Goal: Task Accomplishment & Management: Complete application form

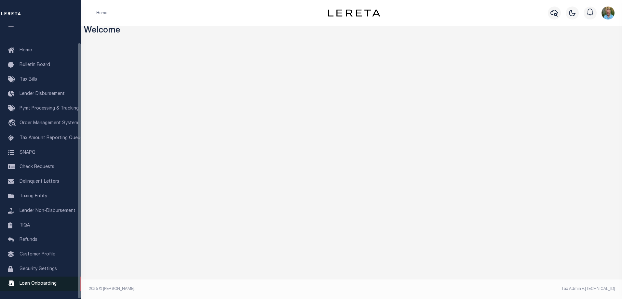
scroll to position [18, 0]
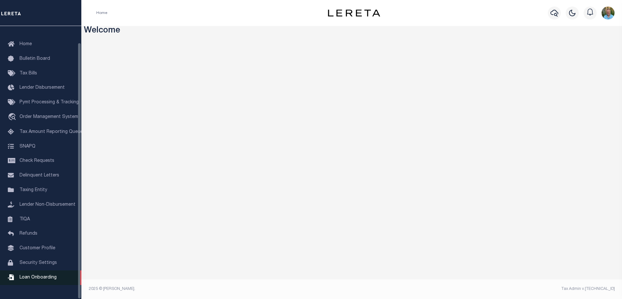
click at [35, 279] on link "Loan Onboarding" at bounding box center [40, 277] width 81 height 15
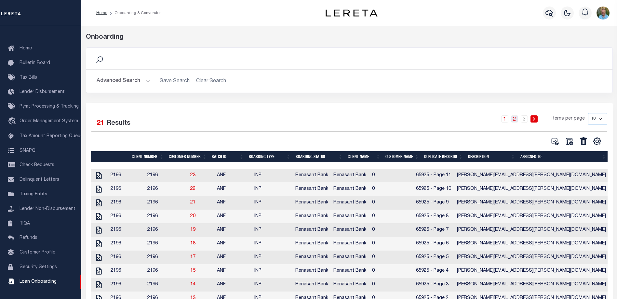
click at [515, 117] on link "2" at bounding box center [514, 118] width 7 height 7
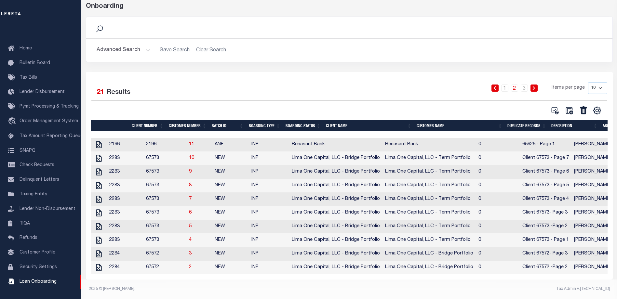
scroll to position [40, 0]
click at [191, 183] on link "8" at bounding box center [190, 185] width 3 height 5
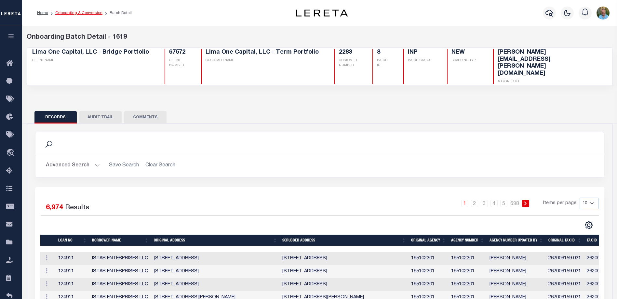
click at [76, 13] on link "Onboarding & Conversion" at bounding box center [78, 13] width 47 height 4
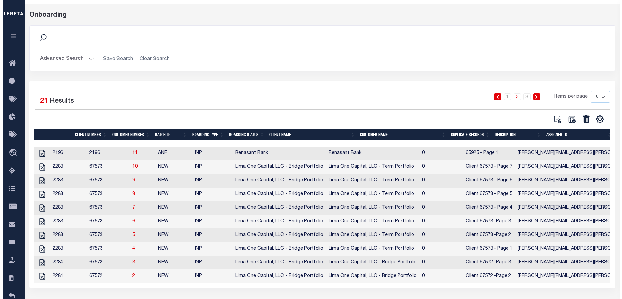
scroll to position [33, 0]
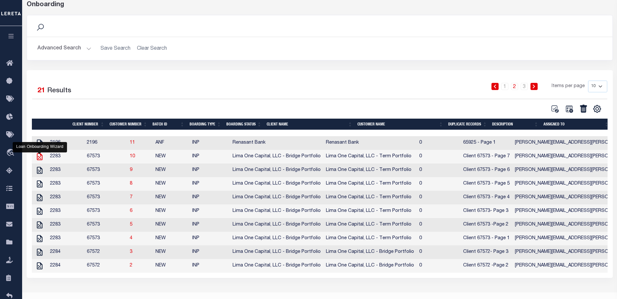
click at [39, 160] on icon "" at bounding box center [39, 156] width 8 height 8
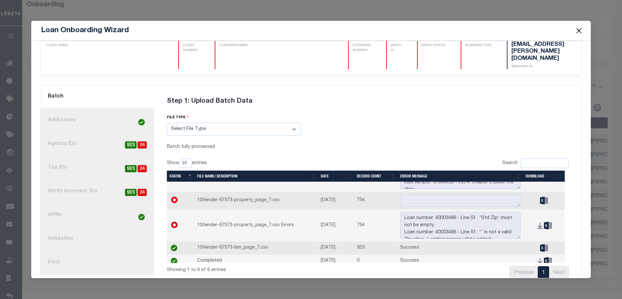
scroll to position [46, 0]
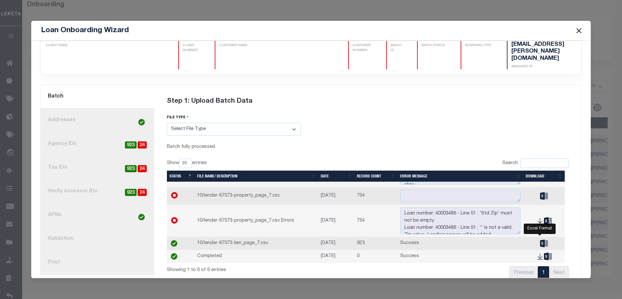
click at [544, 253] on icon at bounding box center [548, 256] width 8 height 7
click at [412, 89] on div "Step 1: Upload Batch Data" at bounding box center [368, 101] width 402 height 25
click at [540, 240] on icon at bounding box center [544, 243] width 8 height 7
click at [352, 132] on div "Step 1: Upload Batch Data file type Select File Type Lereta Lereta Conversion Z…" at bounding box center [367, 186] width 417 height 194
click at [67, 251] on link "8. Post" at bounding box center [97, 263] width 113 height 24
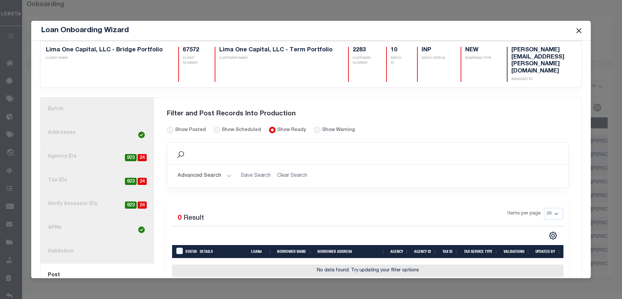
scroll to position [17, 0]
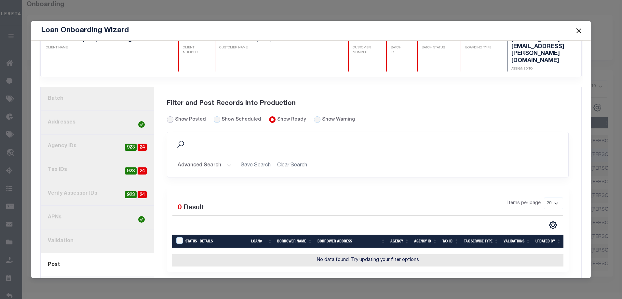
click at [168, 116] on input "Show Posted" at bounding box center [170, 119] width 7 height 7
radio input "true"
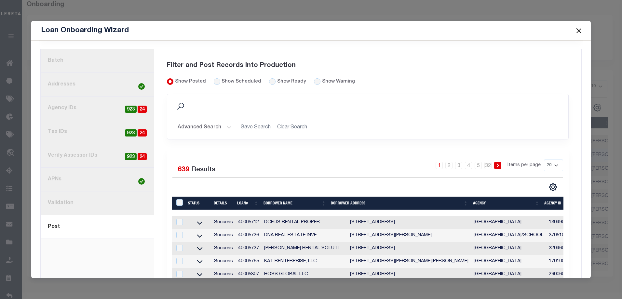
scroll to position [114, 0]
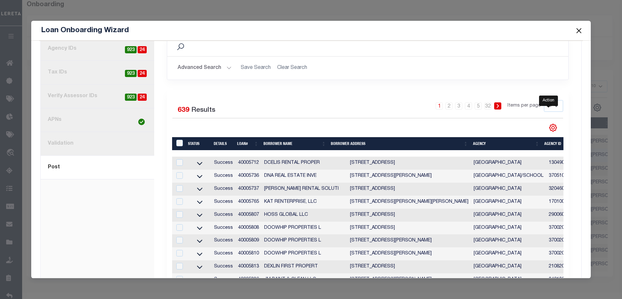
click at [548, 124] on icon "" at bounding box center [552, 128] width 8 height 8
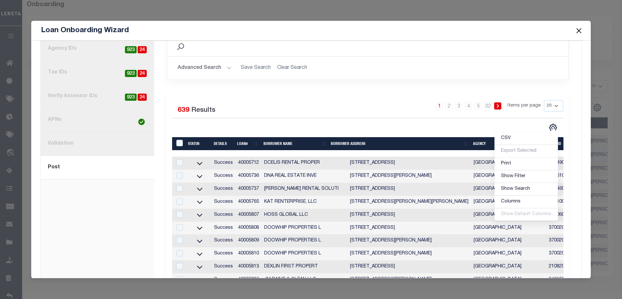
click at [405, 100] on div "1 2 3 4 5 … 32 Items per page 20 40 60 100 200" at bounding box center [417, 108] width 291 height 17
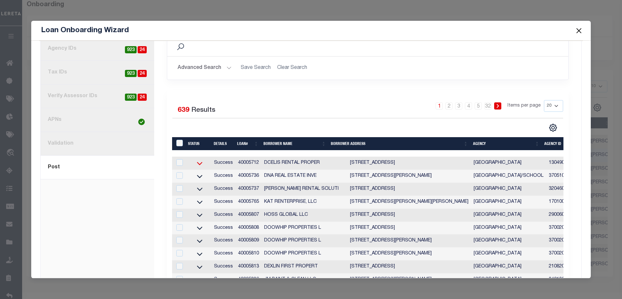
click at [199, 160] on icon at bounding box center [199, 163] width 16 height 7
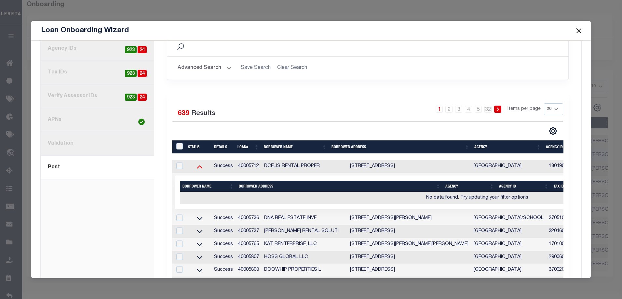
click at [199, 165] on icon at bounding box center [200, 166] width 6 height 3
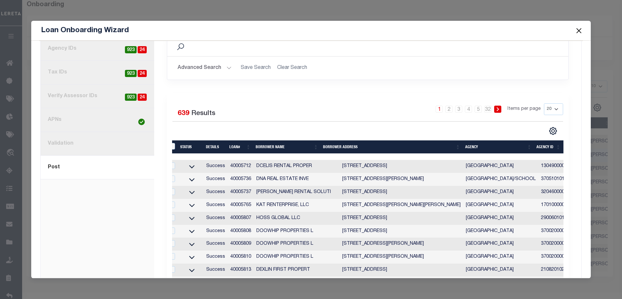
scroll to position [0, 8]
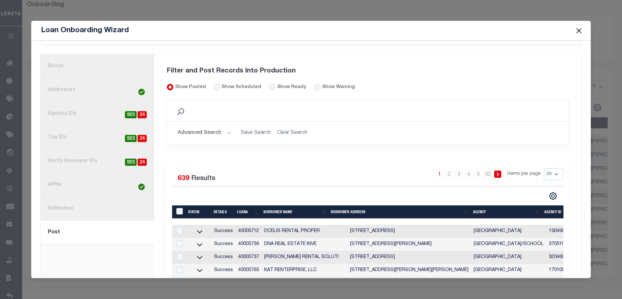
click at [90, 102] on link "3. Agency IDs 24 923" at bounding box center [97, 114] width 113 height 24
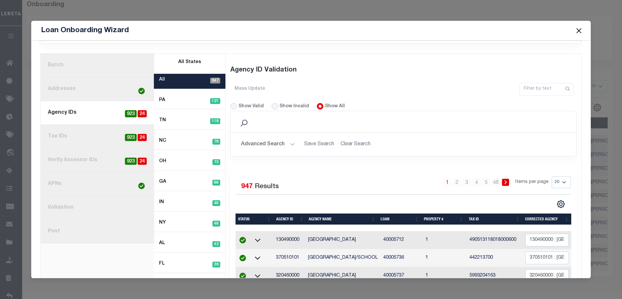
scroll to position [49, 0]
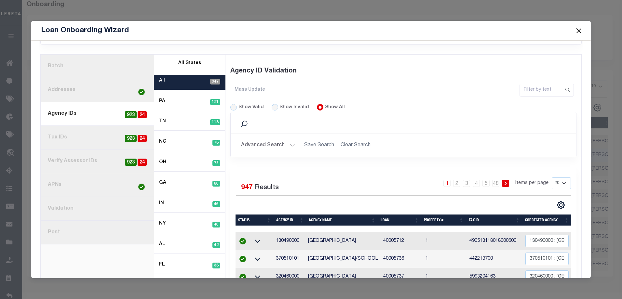
click at [107, 221] on link "8. Post" at bounding box center [97, 233] width 113 height 24
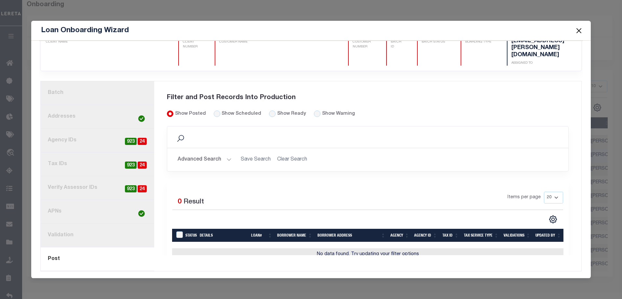
scroll to position [17, 0]
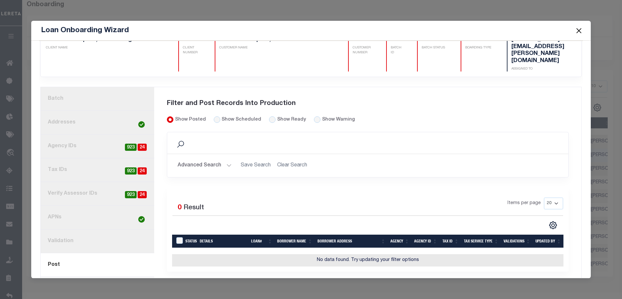
click at [77, 253] on link "current step: 8. Post" at bounding box center [97, 265] width 113 height 24
click at [218, 159] on button "Advanced Search" at bounding box center [204, 165] width 54 height 13
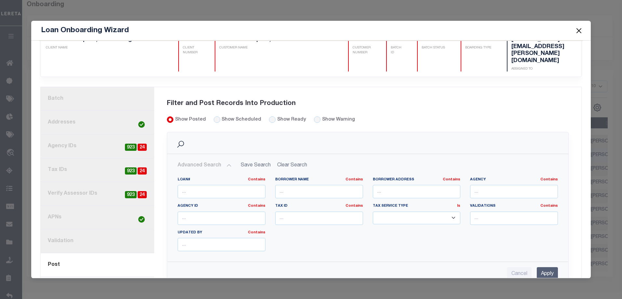
click at [218, 159] on button "Advanced Search" at bounding box center [204, 165] width 54 height 13
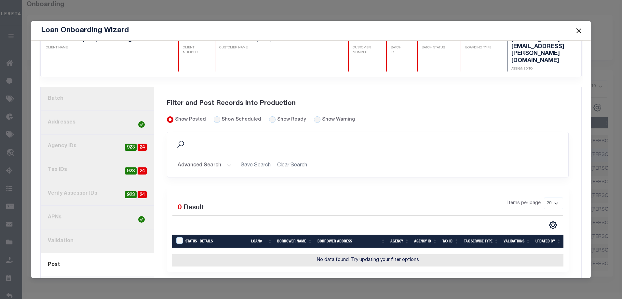
click at [217, 116] on div "Show Scheduled" at bounding box center [238, 119] width 48 height 7
click at [214, 116] on input "Show Scheduled" at bounding box center [217, 119] width 7 height 7
radio input "true"
click at [169, 116] on input "Show Posted" at bounding box center [170, 119] width 7 height 7
radio input "true"
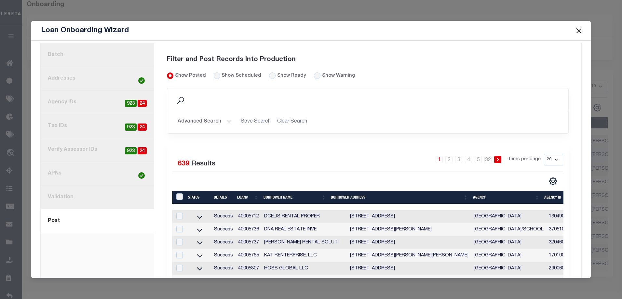
scroll to position [49, 0]
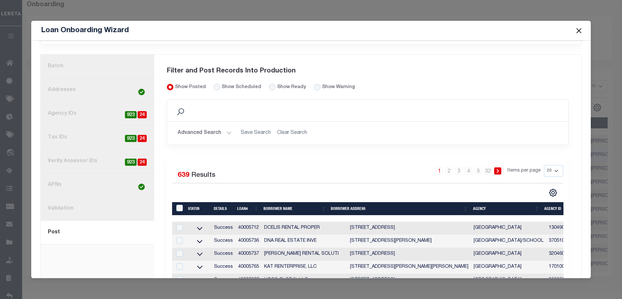
click at [71, 102] on link "3. Agency IDs 24 923" at bounding box center [97, 114] width 113 height 24
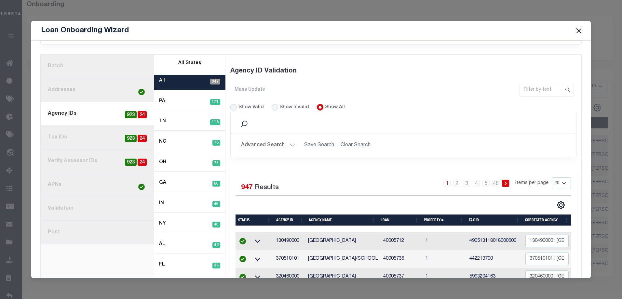
click at [75, 221] on link "8. Post" at bounding box center [97, 233] width 113 height 24
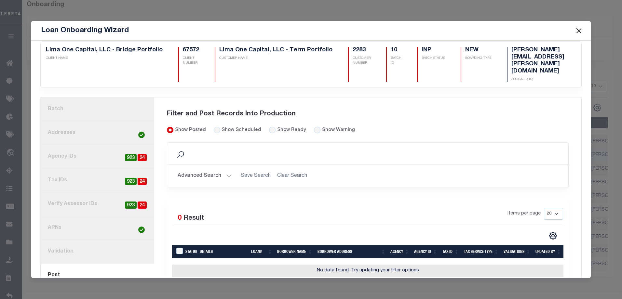
scroll to position [17, 0]
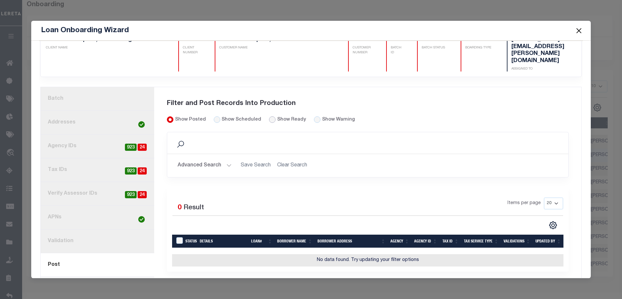
click at [269, 116] on input "Show Ready" at bounding box center [272, 119] width 7 height 7
radio input "true"
click at [167, 116] on input "Show Posted" at bounding box center [170, 119] width 7 height 7
radio input "true"
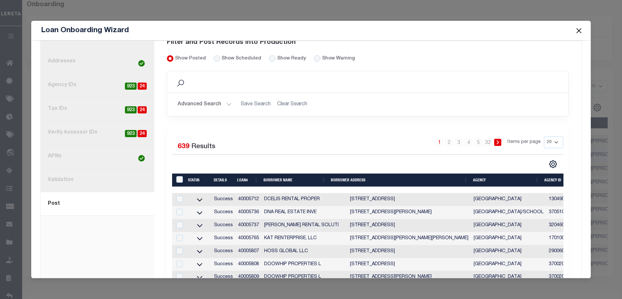
scroll to position [82, 0]
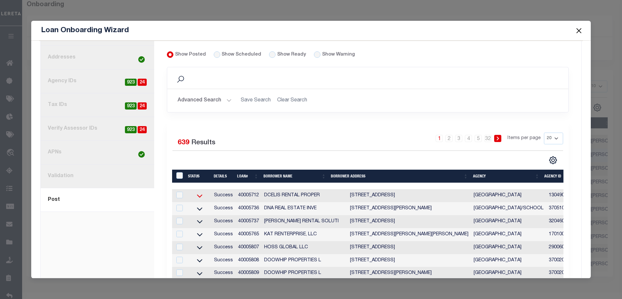
click at [199, 194] on icon at bounding box center [200, 195] width 6 height 3
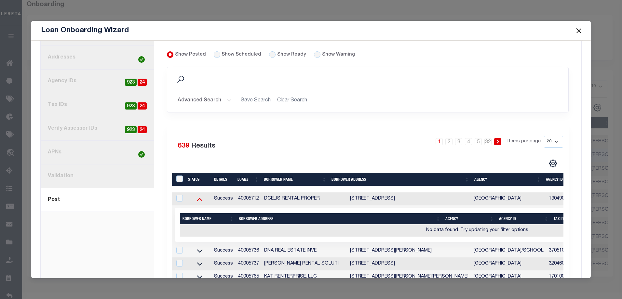
click at [201, 196] on icon at bounding box center [199, 199] width 16 height 7
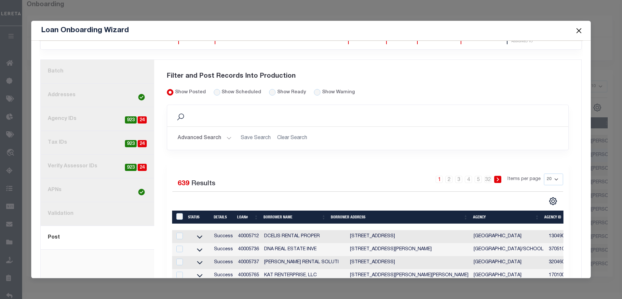
scroll to position [33, 0]
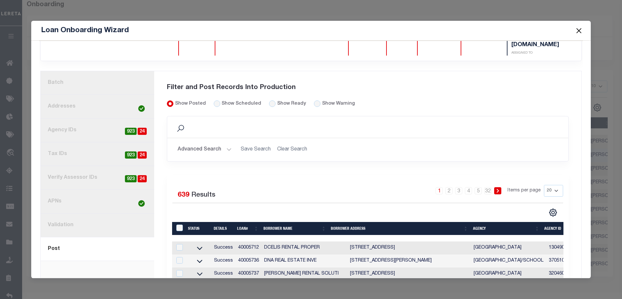
click at [87, 71] on link "1. Batch" at bounding box center [97, 83] width 113 height 24
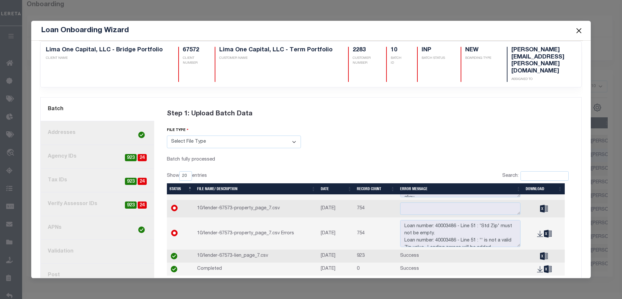
scroll to position [19, 0]
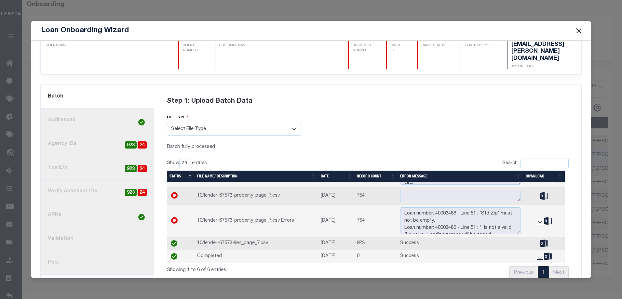
click at [80, 251] on link "8. Post" at bounding box center [97, 263] width 113 height 24
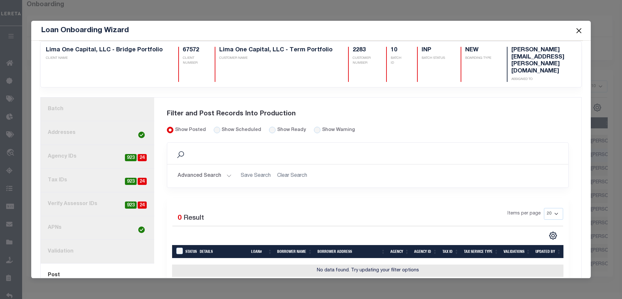
scroll to position [17, 0]
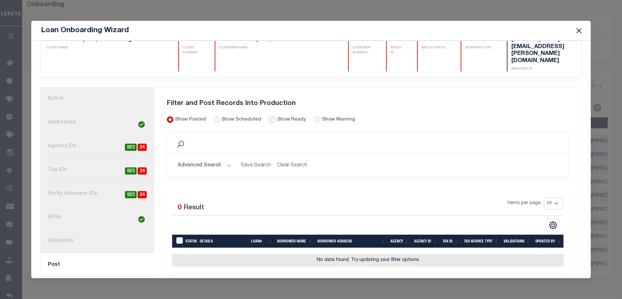
click at [269, 116] on input "Show Ready" at bounding box center [272, 119] width 7 height 7
radio input "true"
click at [168, 116] on input "Show Posted" at bounding box center [170, 119] width 7 height 7
radio input "true"
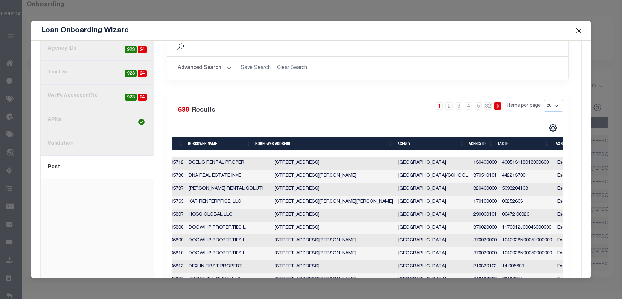
scroll to position [0, 194]
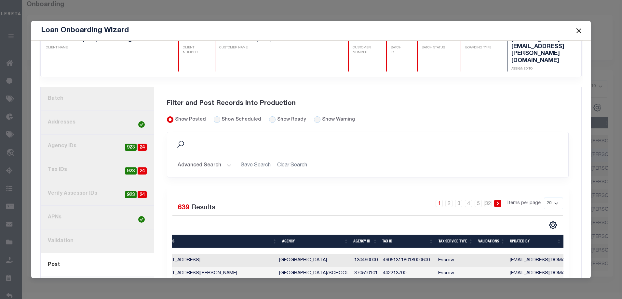
click at [86, 87] on link "1. Batch" at bounding box center [97, 99] width 113 height 24
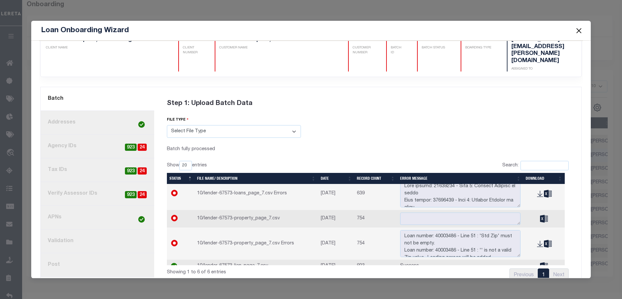
scroll to position [0, 0]
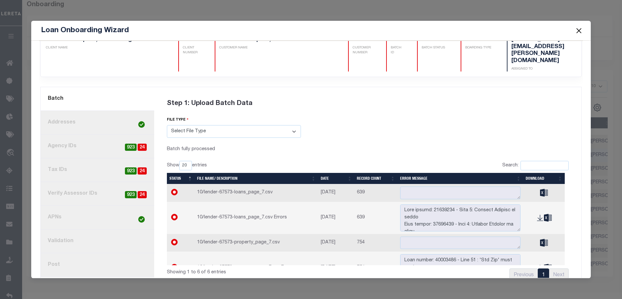
click at [98, 253] on link "8. Post" at bounding box center [97, 265] width 113 height 24
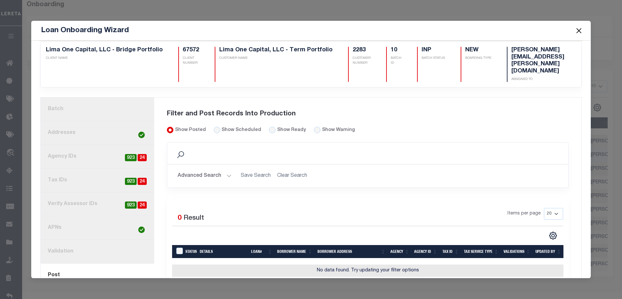
scroll to position [17, 0]
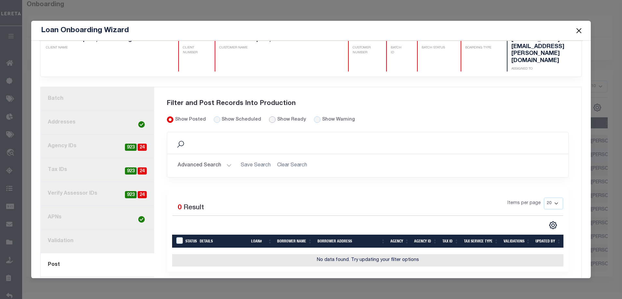
click at [269, 116] on input "Show Ready" at bounding box center [272, 119] width 7 height 7
radio input "true"
click at [168, 116] on input "Show Posted" at bounding box center [170, 119] width 7 height 7
radio input "true"
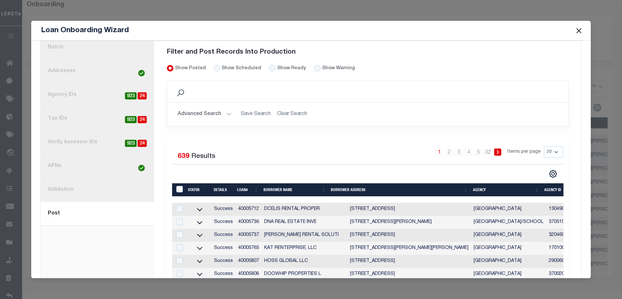
scroll to position [49, 0]
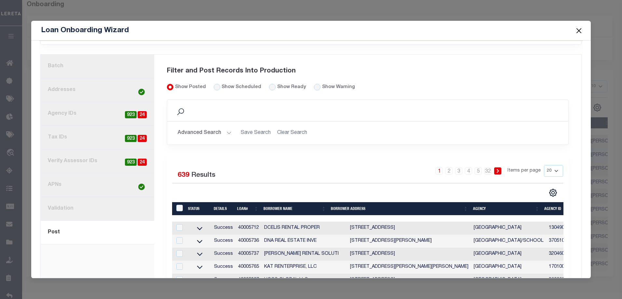
click at [70, 55] on link "1. Batch" at bounding box center [97, 67] width 113 height 24
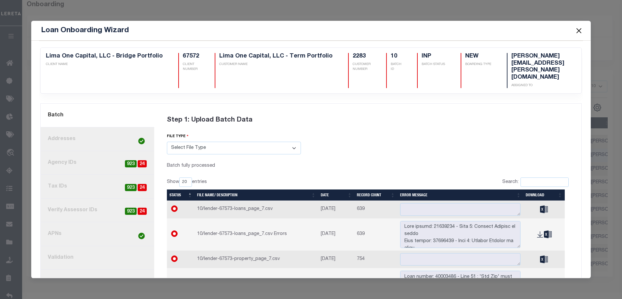
scroll to position [19, 0]
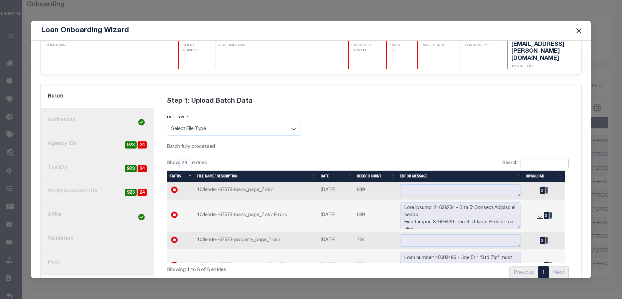
click at [93, 251] on link "8. Post" at bounding box center [97, 263] width 113 height 24
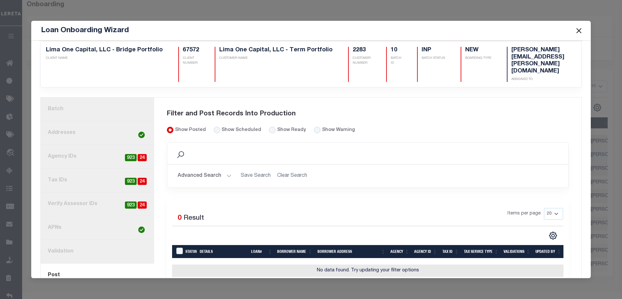
scroll to position [17, 0]
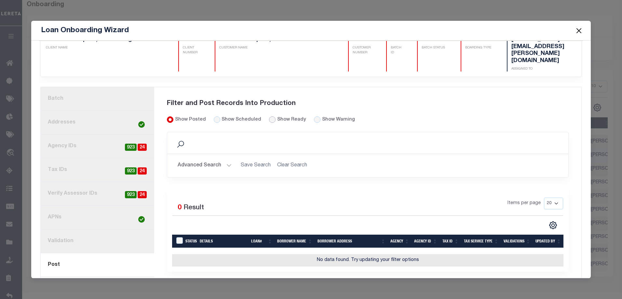
click at [269, 116] on input "Show Ready" at bounding box center [272, 119] width 7 height 7
radio input "true"
click at [169, 116] on input "Show Posted" at bounding box center [170, 119] width 7 height 7
radio input "true"
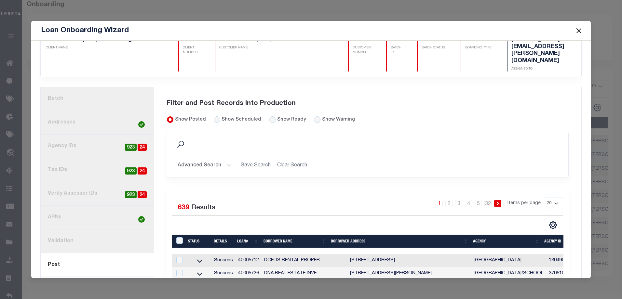
scroll to position [49, 0]
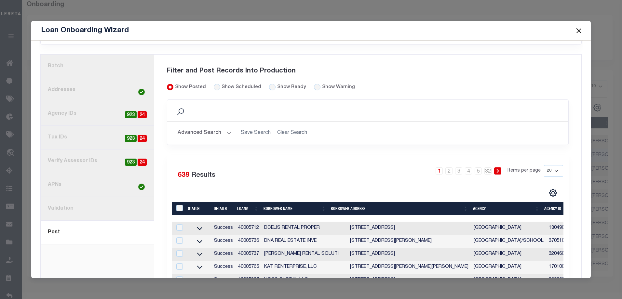
click at [67, 197] on link "7. Validation" at bounding box center [97, 209] width 113 height 24
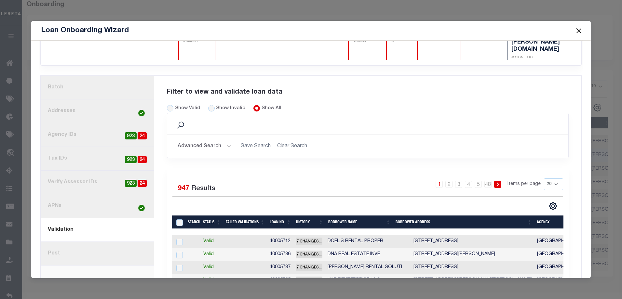
scroll to position [0, 0]
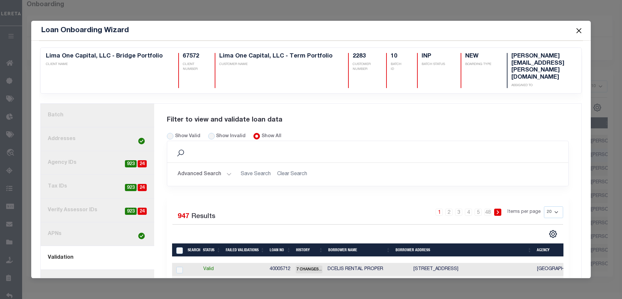
drag, startPoint x: 89, startPoint y: 97, endPoint x: 160, endPoint y: 123, distance: 75.4
click at [89, 104] on link "1. Batch" at bounding box center [97, 116] width 113 height 24
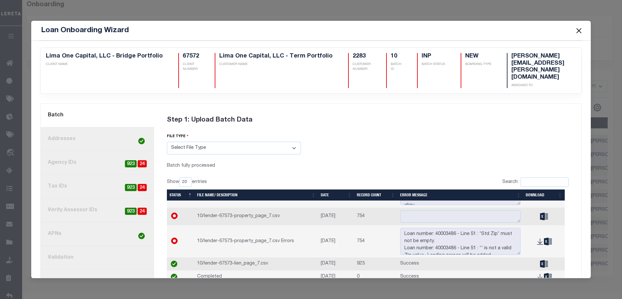
scroll to position [46, 0]
drag, startPoint x: 86, startPoint y: 245, endPoint x: 162, endPoint y: 232, distance: 76.8
click at [86, 246] on link "7. Validation" at bounding box center [97, 258] width 113 height 24
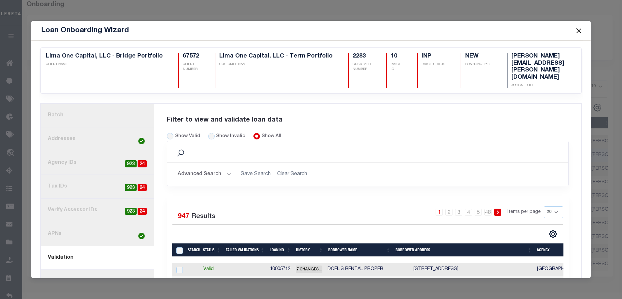
scroll to position [33, 0]
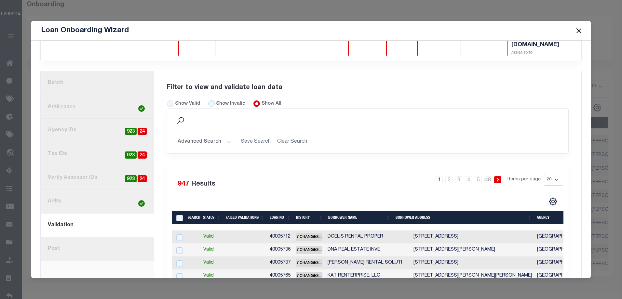
click at [101, 237] on link "8. Post" at bounding box center [97, 249] width 113 height 24
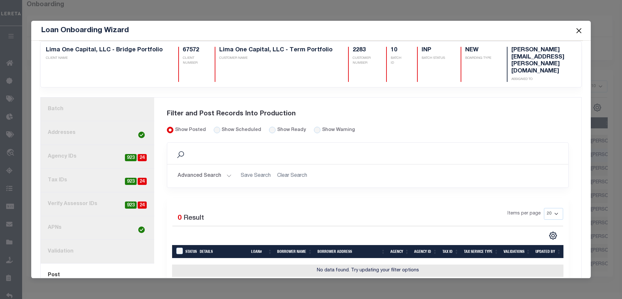
scroll to position [17, 0]
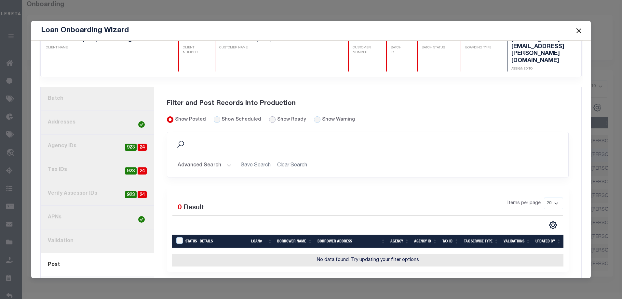
click at [269, 116] on input "Show Ready" at bounding box center [272, 119] width 7 height 7
radio input "true"
click at [167, 116] on input "Show Posted" at bounding box center [170, 119] width 7 height 7
radio input "true"
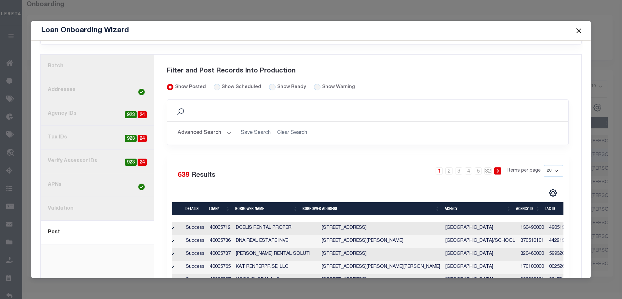
scroll to position [0, 0]
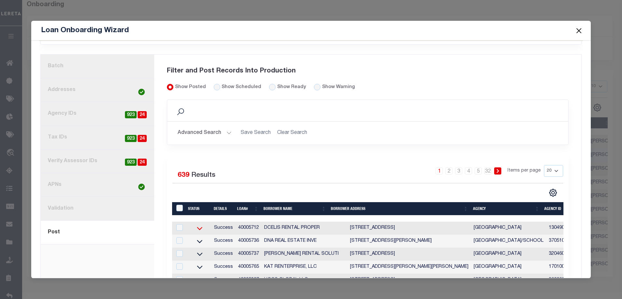
click at [197, 227] on icon at bounding box center [200, 228] width 6 height 3
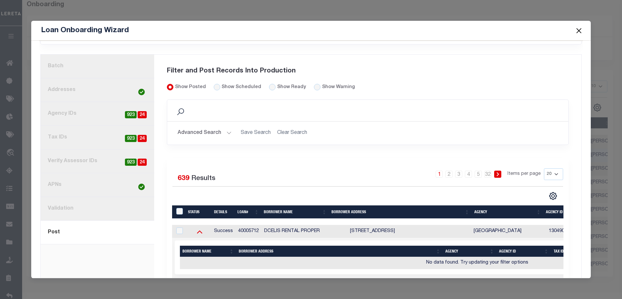
click at [197, 228] on icon at bounding box center [199, 231] width 16 height 7
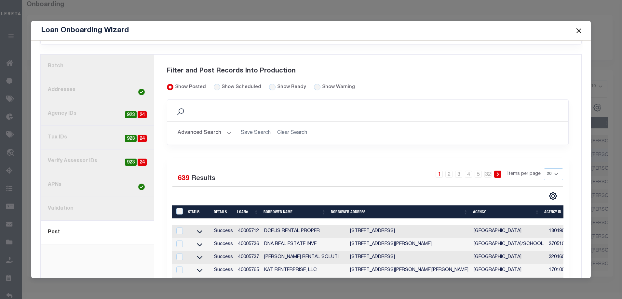
click at [101, 55] on link "1. Batch" at bounding box center [97, 67] width 113 height 24
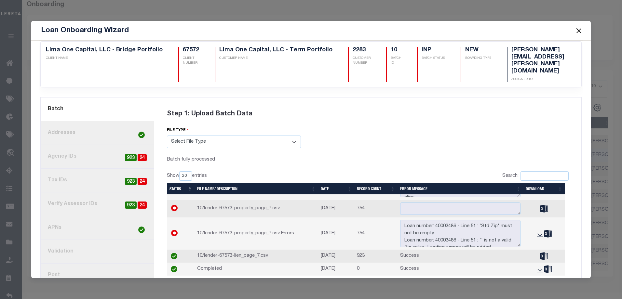
scroll to position [19, 0]
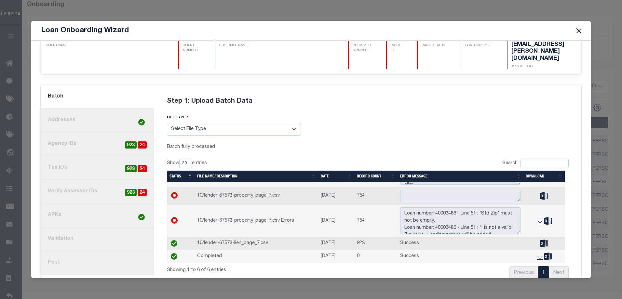
click at [107, 227] on link "7. Validation" at bounding box center [97, 239] width 113 height 24
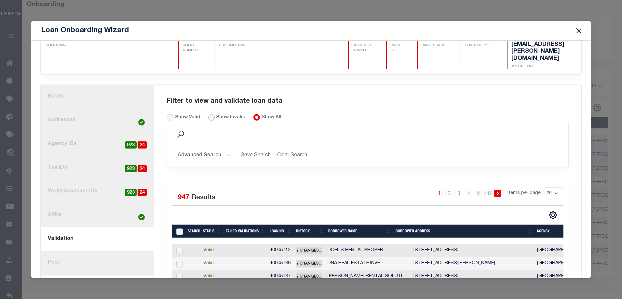
click at [208, 114] on input "Show Invalid" at bounding box center [211, 117] width 7 height 7
radio input "true"
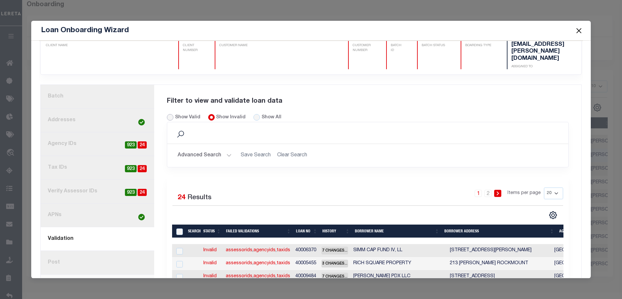
click at [171, 114] on input "Show Valid" at bounding box center [170, 117] width 7 height 7
radio input "true"
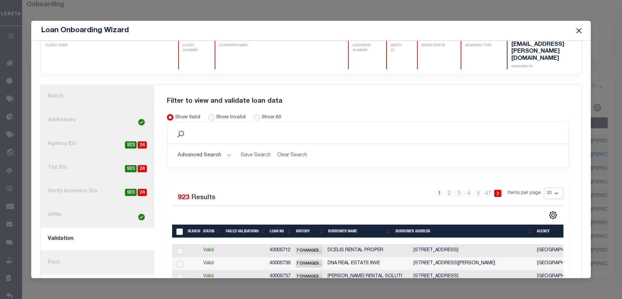
click at [74, 132] on link "3. Agency IDs 24 923" at bounding box center [97, 144] width 113 height 24
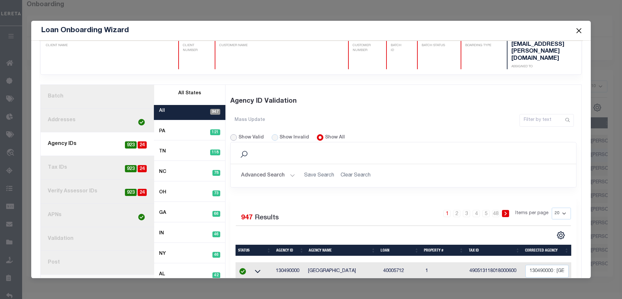
click at [230, 134] on input "Show Valid" at bounding box center [233, 137] width 7 height 7
radio input "true"
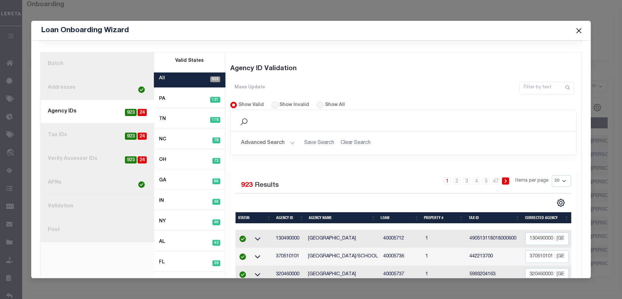
click at [195, 93] on div "PA 121" at bounding box center [190, 100] width 72 height 15
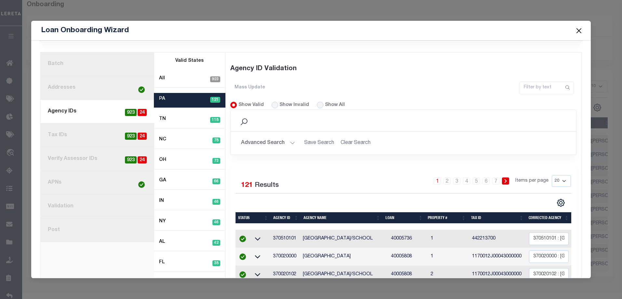
click at [108, 56] on link "1. Batch" at bounding box center [97, 64] width 113 height 24
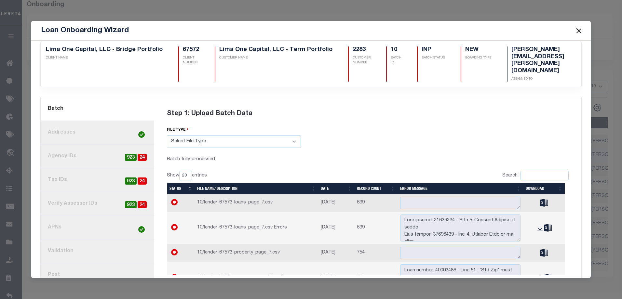
scroll to position [0, 0]
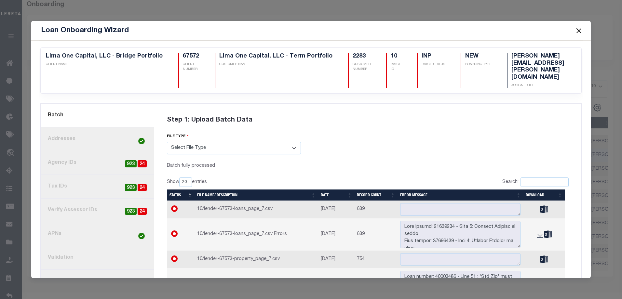
click at [103, 270] on link "8. Post" at bounding box center [97, 282] width 113 height 24
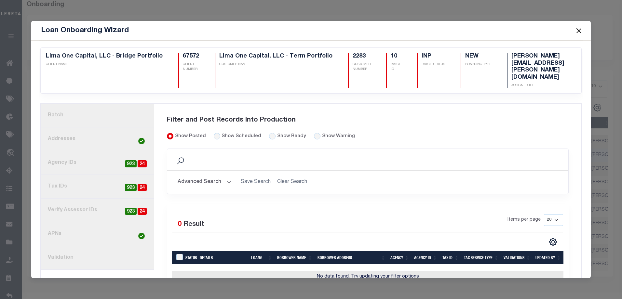
click at [277, 133] on label "Show Ready" at bounding box center [291, 136] width 29 height 7
click at [272, 133] on input "Show Ready" at bounding box center [272, 136] width 7 height 7
radio input "true"
click at [167, 133] on input "Show Posted" at bounding box center [170, 136] width 7 height 7
radio input "true"
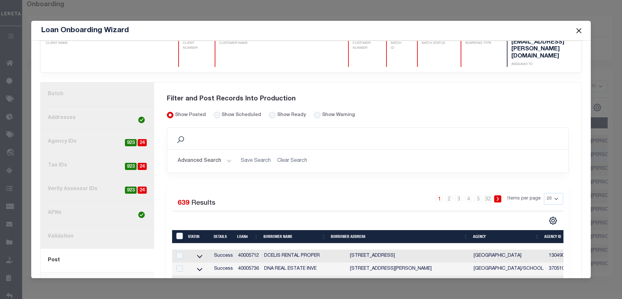
scroll to position [33, 0]
